Goal: Task Accomplishment & Management: Manage account settings

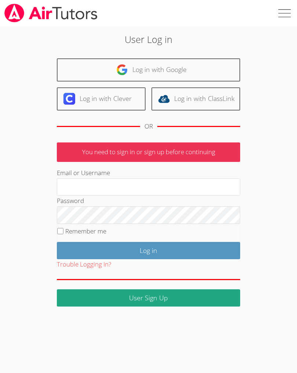
click at [144, 186] on input "Email or Username" at bounding box center [149, 187] width 184 height 18
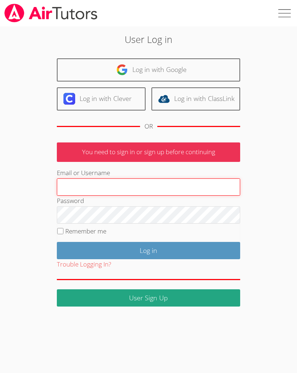
type input "[EMAIL_ADDRESS][DOMAIN_NAME]"
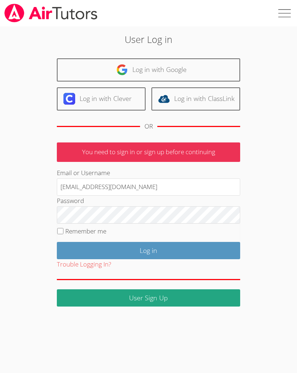
click at [149, 249] on input "Log in" at bounding box center [149, 250] width 184 height 17
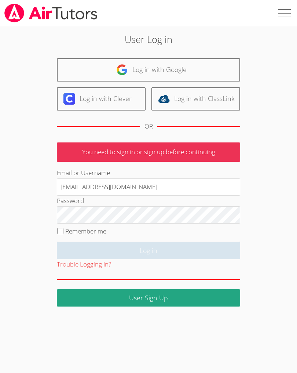
click at [66, 230] on label "Remember me" at bounding box center [85, 231] width 41 height 8
click at [64, 230] on input "Remember me" at bounding box center [60, 231] width 6 height 6
checkbox input "true"
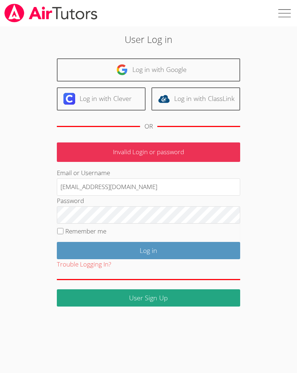
click at [63, 228] on input "Remember me" at bounding box center [60, 231] width 6 height 6
checkbox input "true"
click at [181, 254] on input "Log in" at bounding box center [149, 250] width 184 height 17
click at [173, 188] on input "[EMAIL_ADDRESS][DOMAIN_NAME]" at bounding box center [149, 187] width 184 height 18
type input "johniciahaynes"
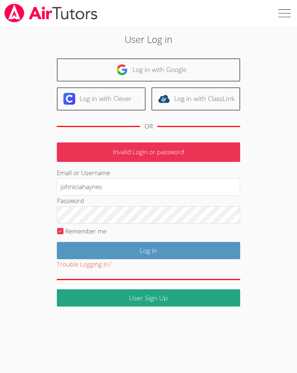
click at [149, 249] on input "Log in" at bounding box center [149, 250] width 184 height 17
click at [142, 188] on input "johniciahaynes" at bounding box center [149, 187] width 184 height 18
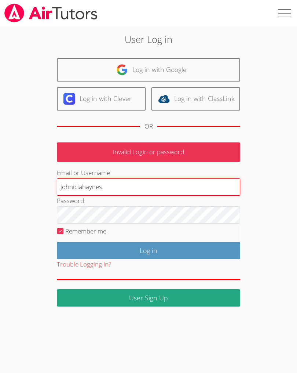
click at [124, 188] on input "johniciahaynes" at bounding box center [149, 187] width 184 height 18
type input "johnicia.monee@hotmail.com"
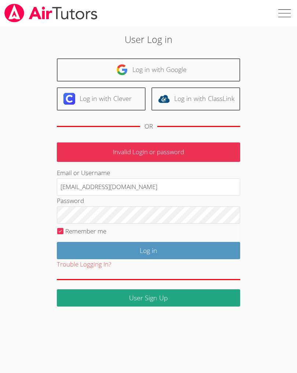
click at [125, 247] on input "Log in" at bounding box center [149, 250] width 184 height 17
